Goal: Task Accomplishment & Management: Use online tool/utility

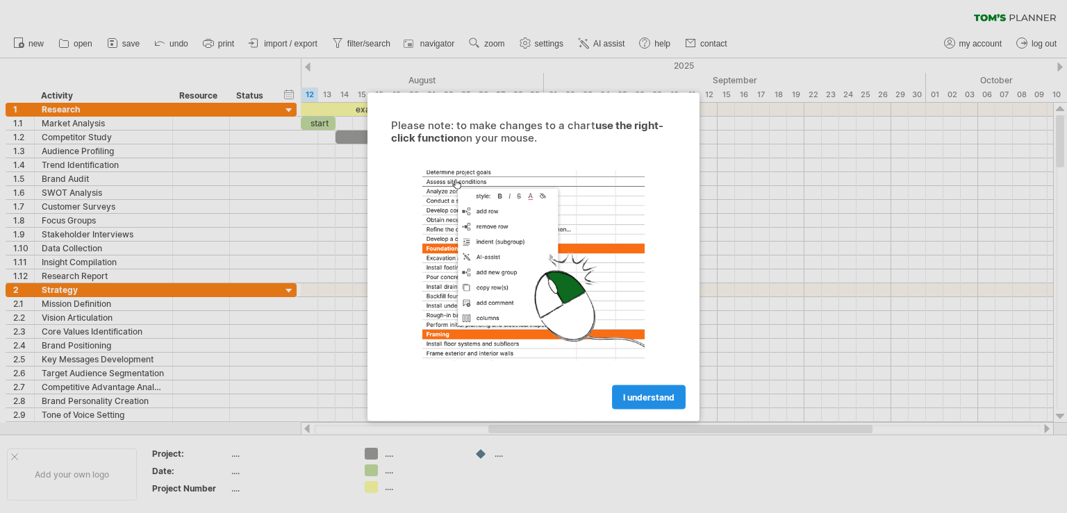
click at [645, 392] on span "I understand" at bounding box center [648, 397] width 51 height 10
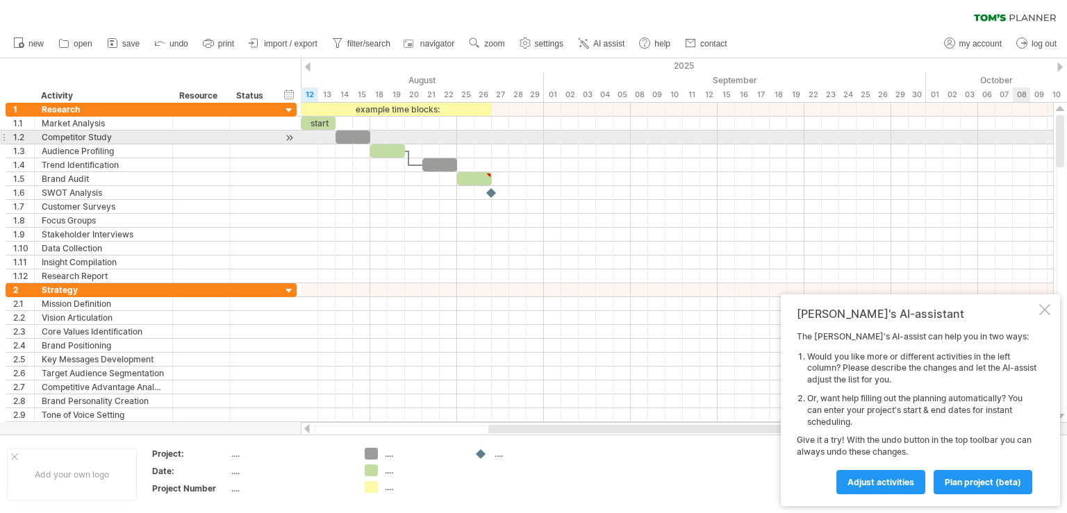
drag, startPoint x: 1057, startPoint y: 149, endPoint x: 1016, endPoint y: 131, distance: 44.2
click at [1016, 131] on div "Trying to reach plan.tomsplanner.com Connected again... 0% clear filter new 1" at bounding box center [533, 256] width 1067 height 513
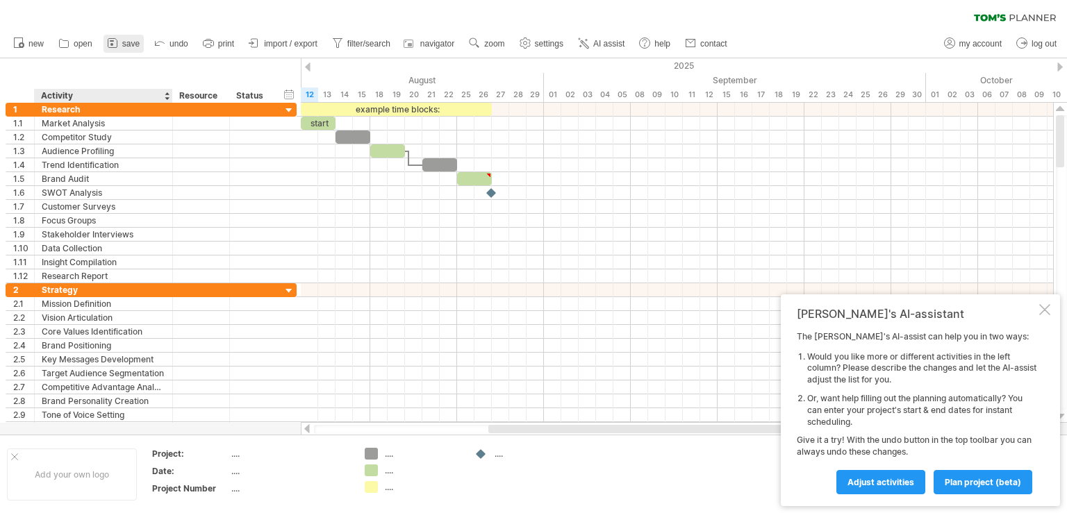
click at [142, 52] on ul "new open" at bounding box center [369, 43] width 727 height 29
click at [131, 42] on span "save" at bounding box center [130, 44] width 17 height 10
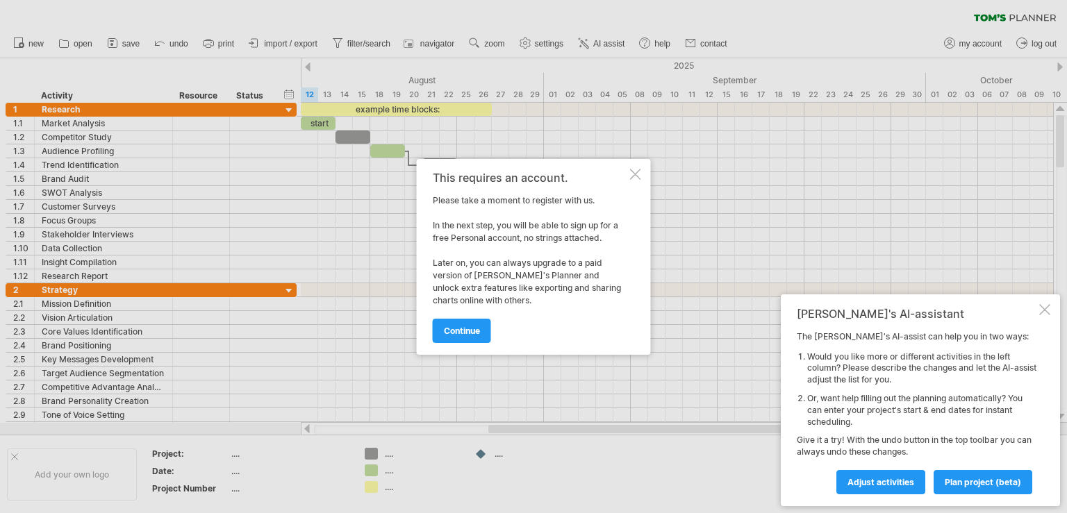
click at [636, 174] on div at bounding box center [635, 174] width 11 height 11
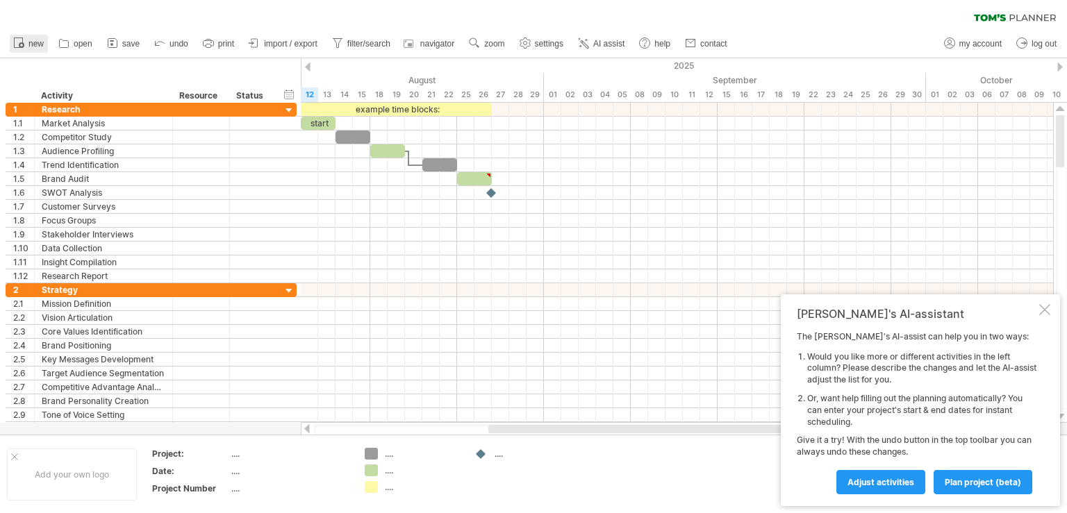
click at [39, 44] on span "new" at bounding box center [35, 44] width 15 height 10
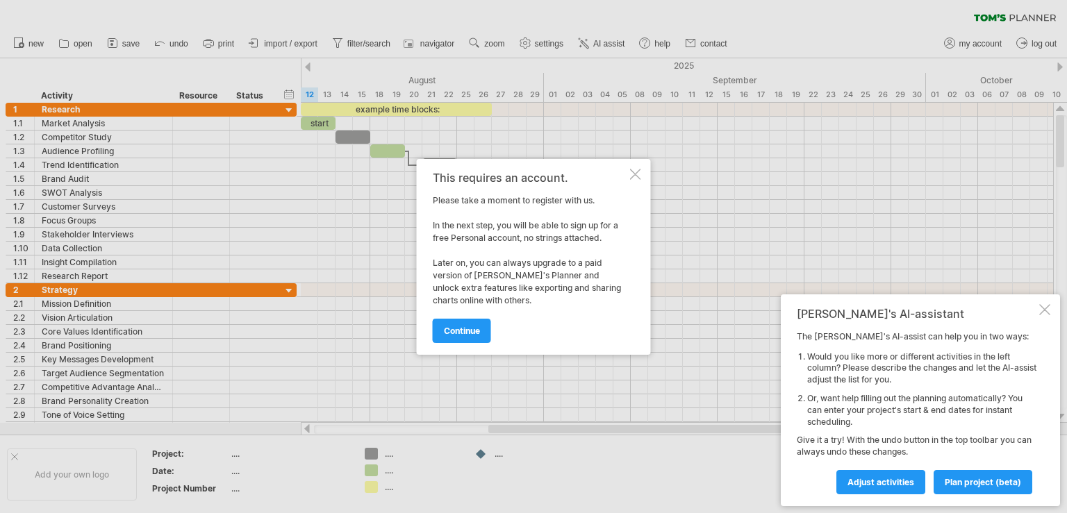
click at [637, 171] on div at bounding box center [635, 174] width 11 height 11
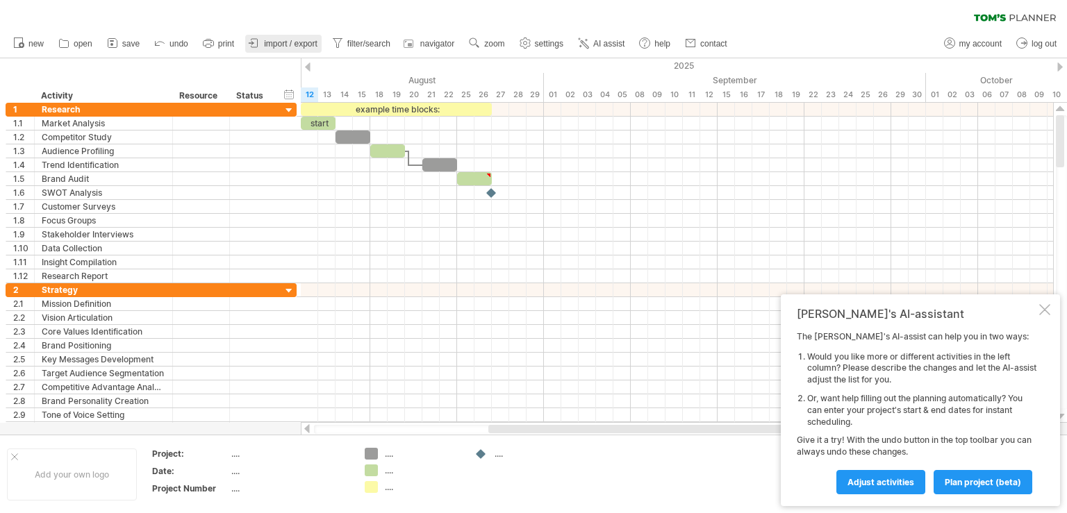
click at [297, 44] on span "import / export" at bounding box center [290, 44] width 53 height 10
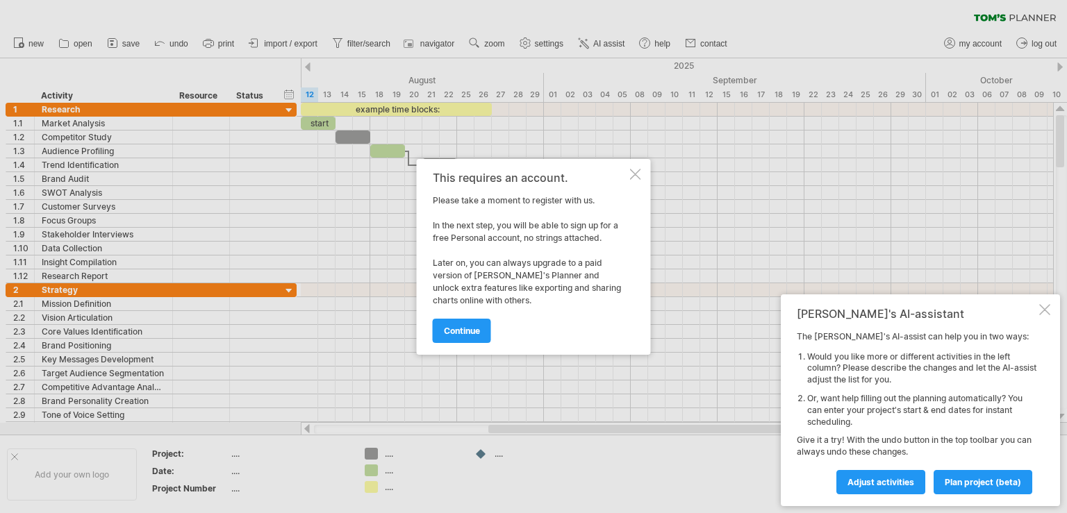
click at [638, 179] on div at bounding box center [635, 174] width 11 height 11
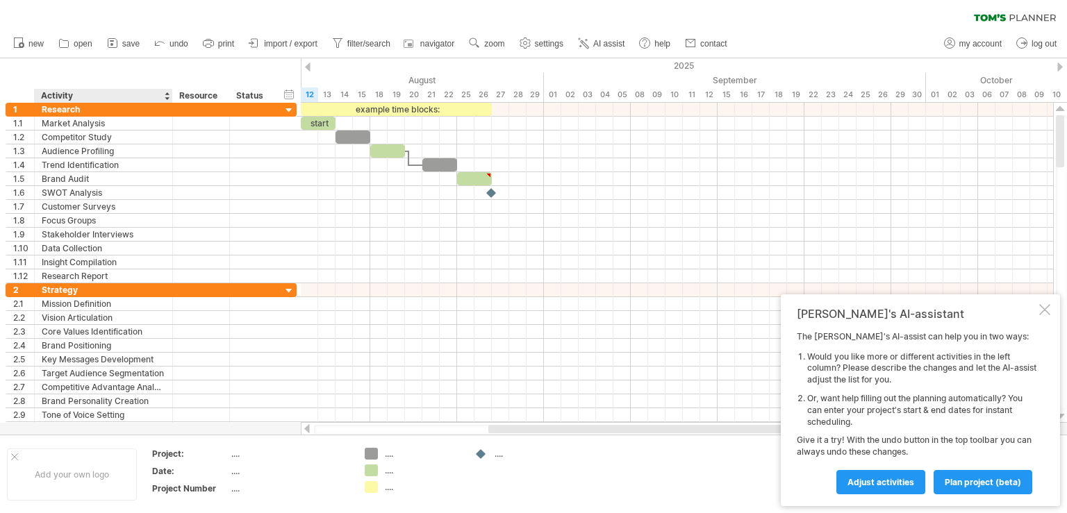
drag, startPoint x: 38, startPoint y: 65, endPoint x: 79, endPoint y: 65, distance: 41.7
click at [79, 65] on div "hide start/end/duration show start/end/duration ******** Activity ******** Reso…" at bounding box center [150, 80] width 301 height 44
drag, startPoint x: 79, startPoint y: 65, endPoint x: 185, endPoint y: 55, distance: 106.7
click at [185, 55] on div "Trying to reach plan.tomsplanner.com Connected again... 0% clear filter new 1" at bounding box center [533, 256] width 1067 height 513
click at [168, 99] on div at bounding box center [167, 96] width 6 height 14
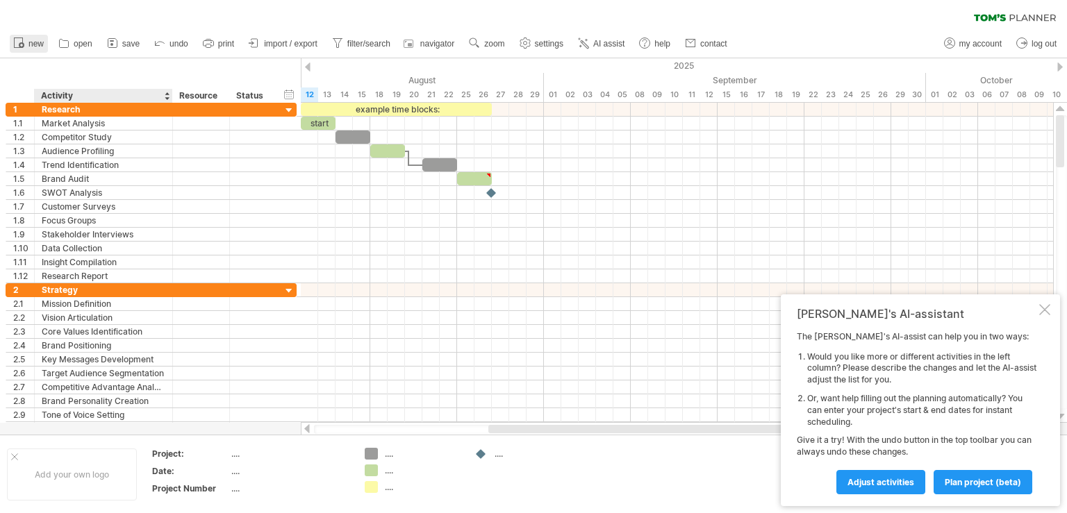
click at [35, 47] on span "new" at bounding box center [35, 44] width 15 height 10
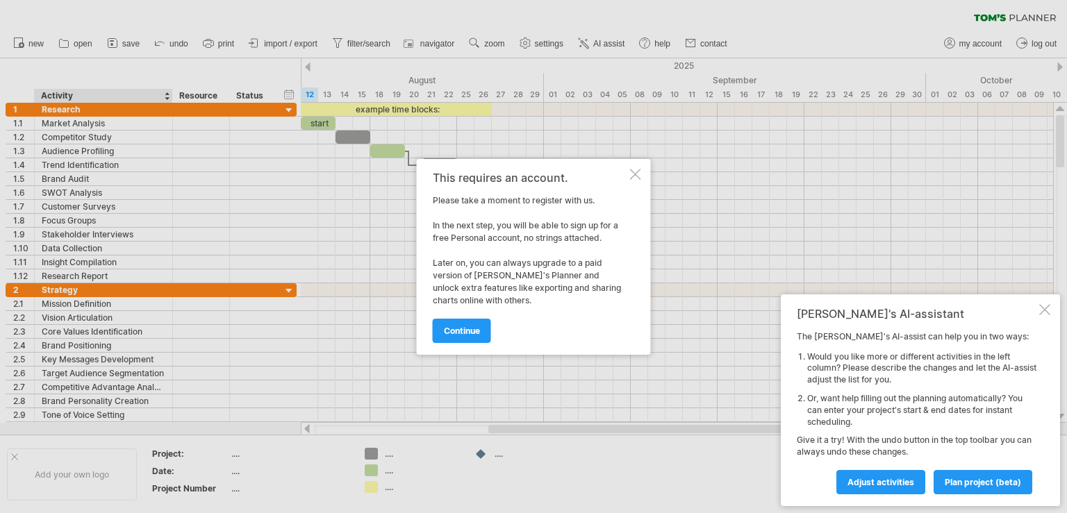
click at [635, 175] on div at bounding box center [635, 174] width 11 height 11
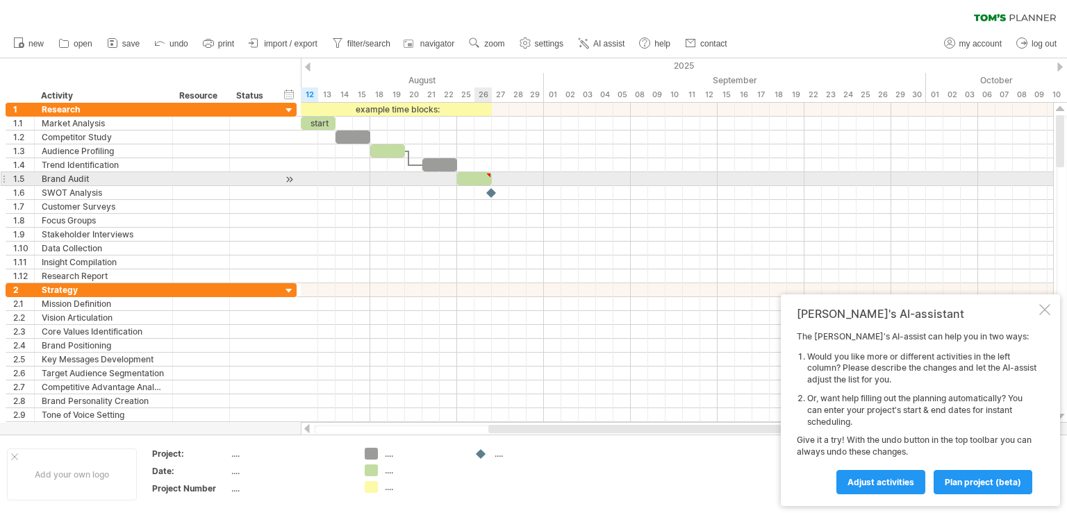
type textarea "**********"
click at [486, 179] on div at bounding box center [474, 178] width 35 height 13
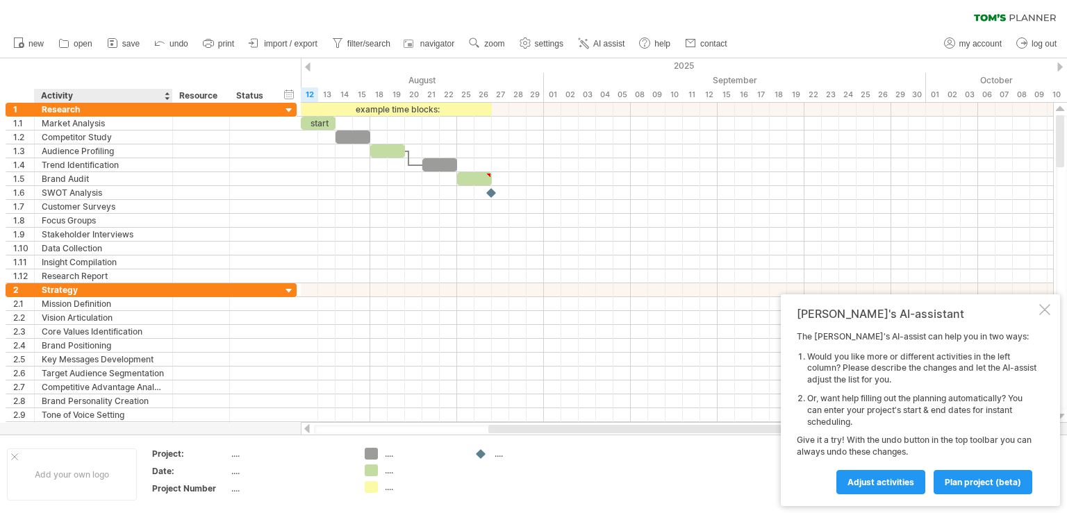
drag, startPoint x: 15, startPoint y: 97, endPoint x: 50, endPoint y: 95, distance: 35.5
click at [50, 95] on div "******** Activity ******** Resource ****** Status" at bounding box center [140, 96] width 269 height 14
drag, startPoint x: 50, startPoint y: 95, endPoint x: 24, endPoint y: 69, distance: 37.3
click at [24, 69] on div "hide start/end/duration show start/end/duration ******** Activity ******** Reso…" at bounding box center [150, 80] width 301 height 44
click at [58, 77] on div "hide start/end/duration show start/end/duration ******** Activity ******** Reso…" at bounding box center [150, 80] width 301 height 44
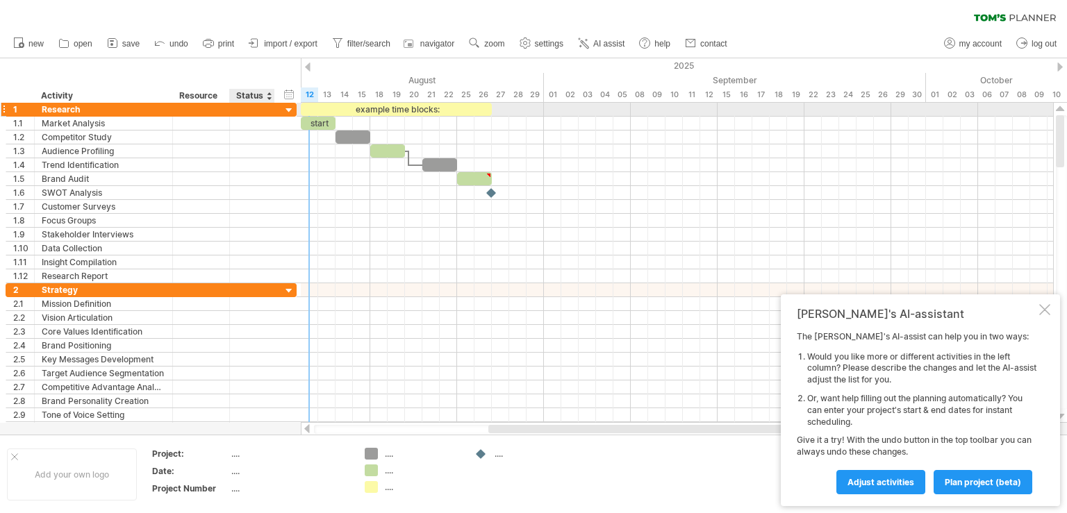
click at [290, 109] on div at bounding box center [289, 110] width 13 height 13
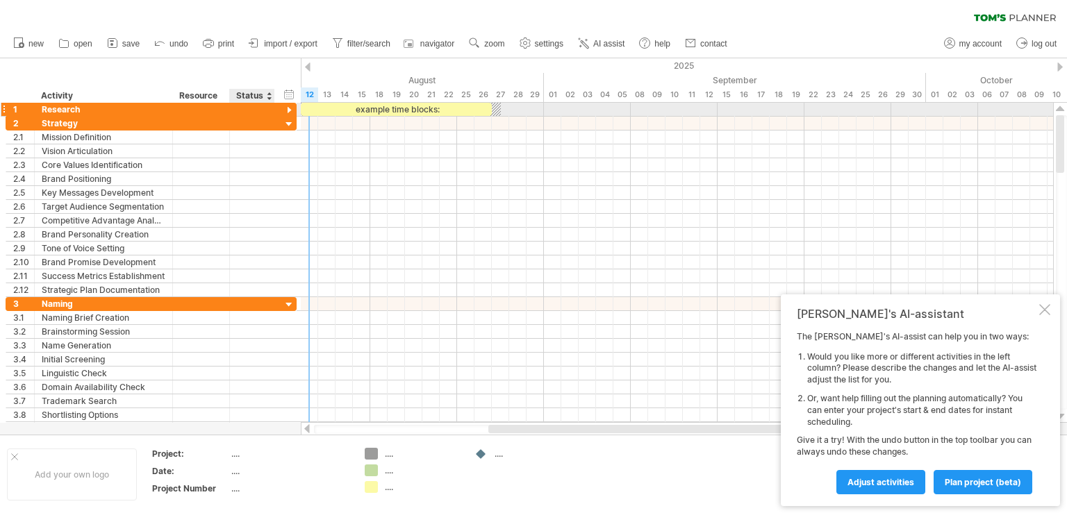
click at [290, 109] on div at bounding box center [289, 110] width 13 height 13
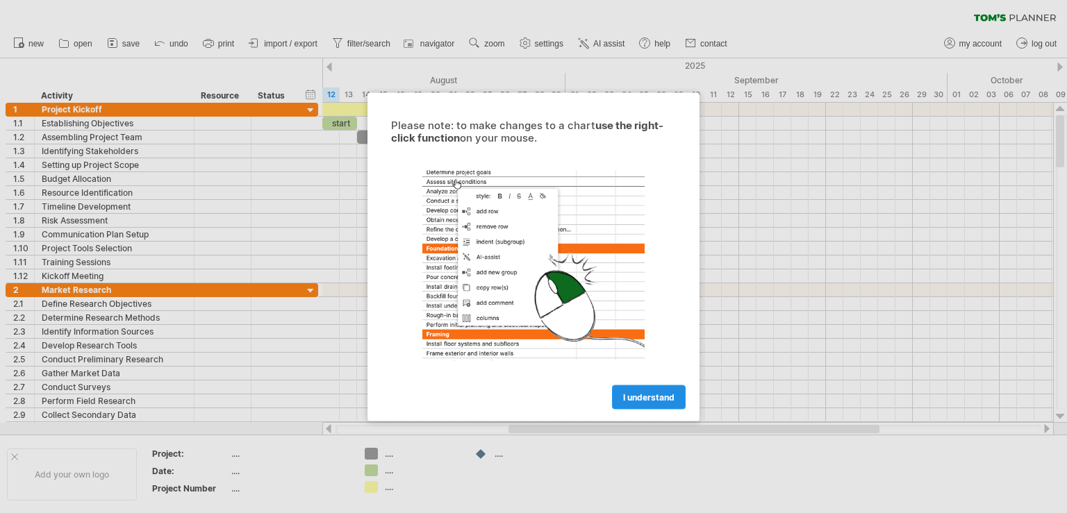
click at [653, 401] on span "I understand" at bounding box center [648, 397] width 51 height 10
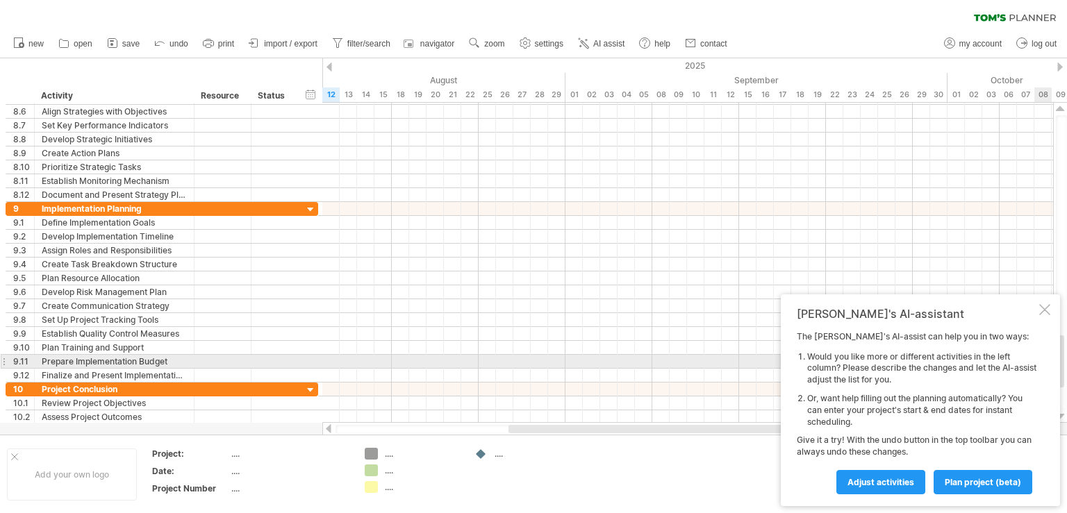
drag, startPoint x: 1058, startPoint y: 142, endPoint x: 1064, endPoint y: 361, distance: 219.6
click at [1064, 361] on div at bounding box center [1060, 362] width 8 height 52
